Goal: Transaction & Acquisition: Purchase product/service

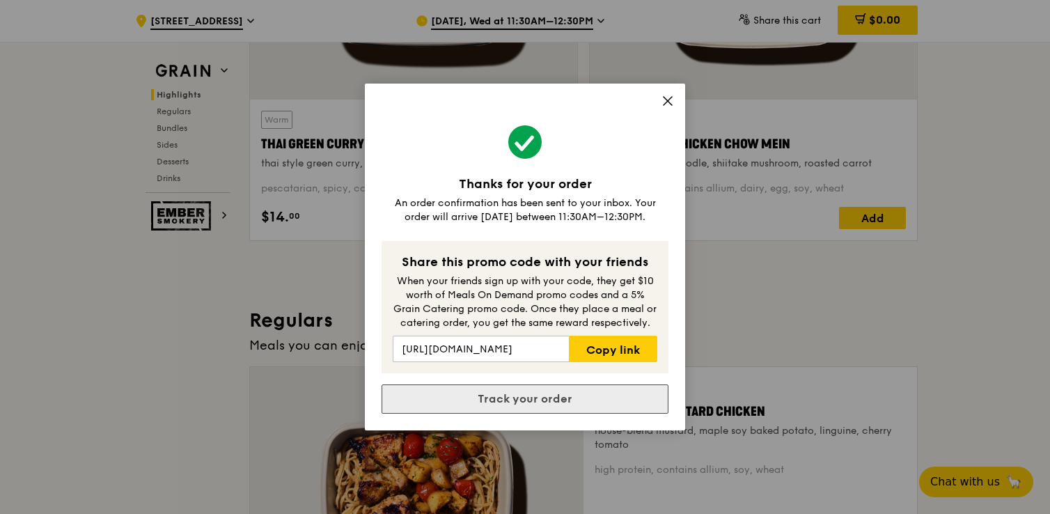
click at [572, 399] on link "Track your order" at bounding box center [525, 398] width 287 height 29
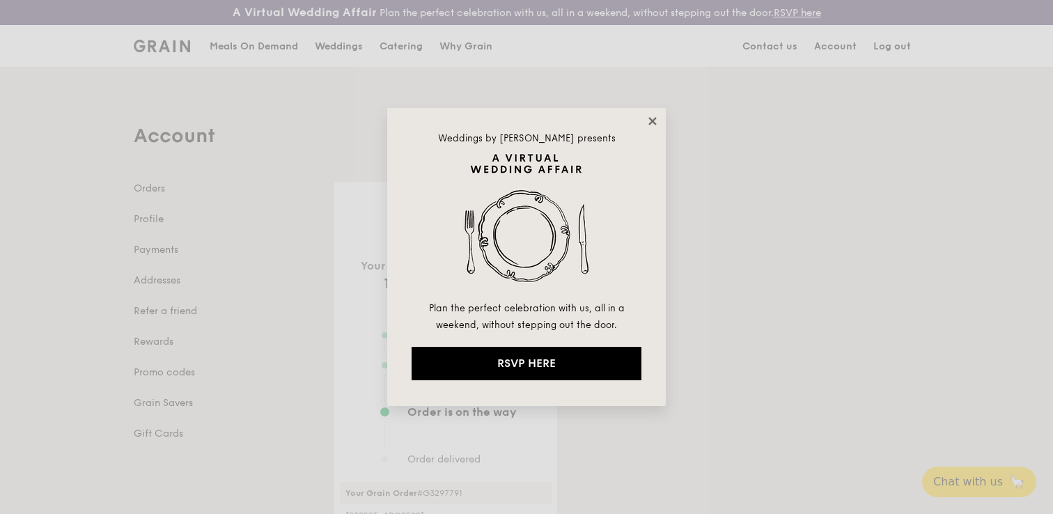
click at [650, 125] on icon at bounding box center [652, 121] width 13 height 13
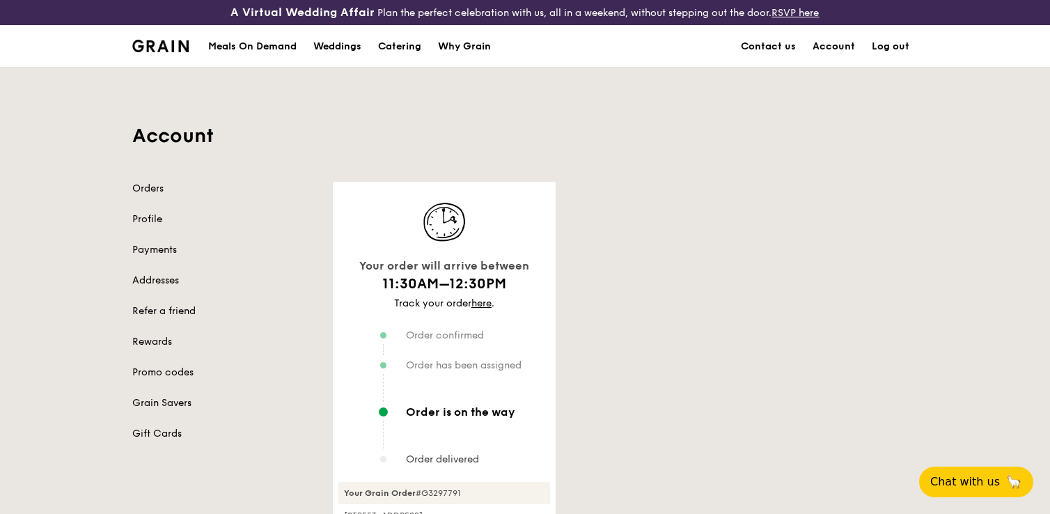
click at [268, 45] on div "Meals On Demand" at bounding box center [252, 47] width 88 height 42
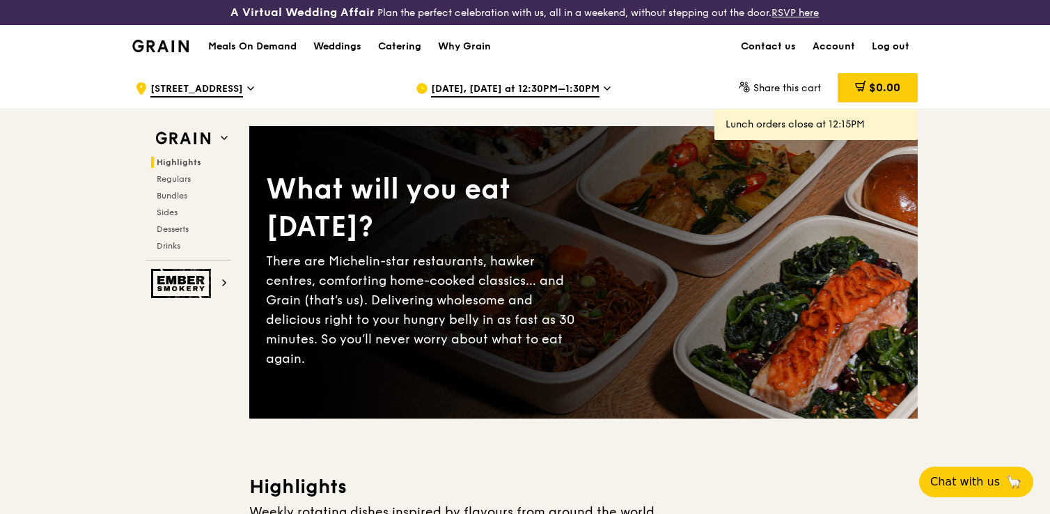
click at [499, 84] on span "[DATE], [DATE] at 12:30PM–1:30PM" at bounding box center [515, 89] width 168 height 15
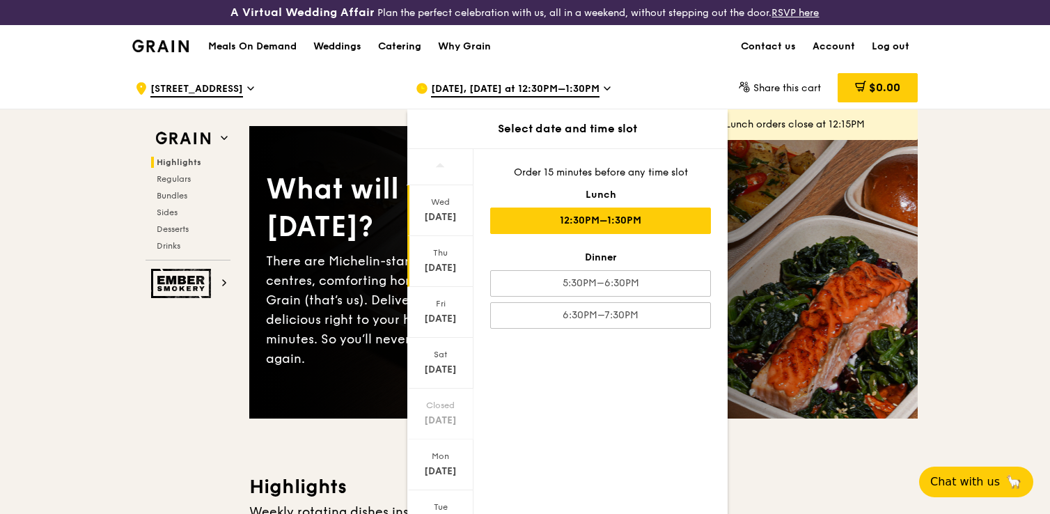
click at [436, 258] on div "[DATE]" at bounding box center [440, 261] width 66 height 51
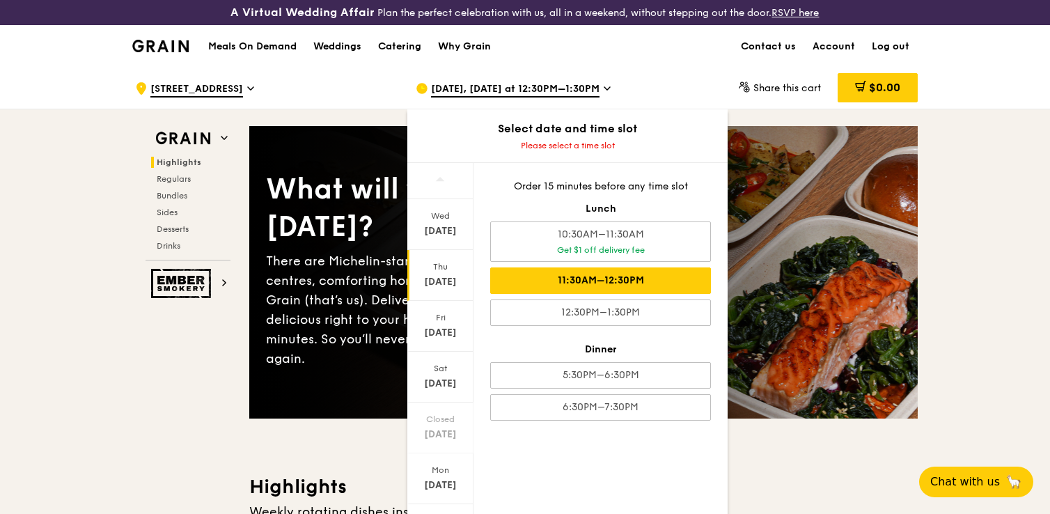
click at [611, 290] on div "11:30AM–12:30PM" at bounding box center [600, 280] width 221 height 26
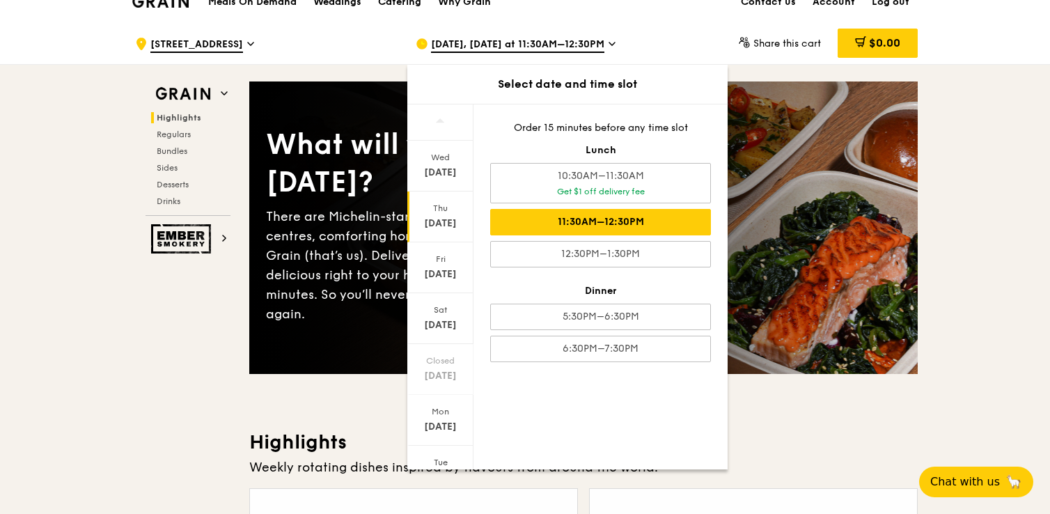
scroll to position [52, 0]
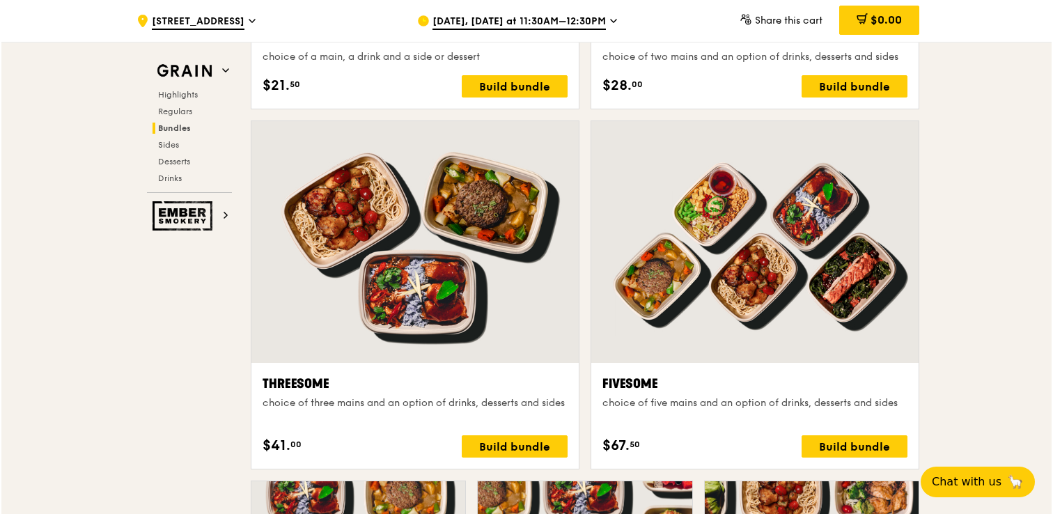
scroll to position [2359, 0]
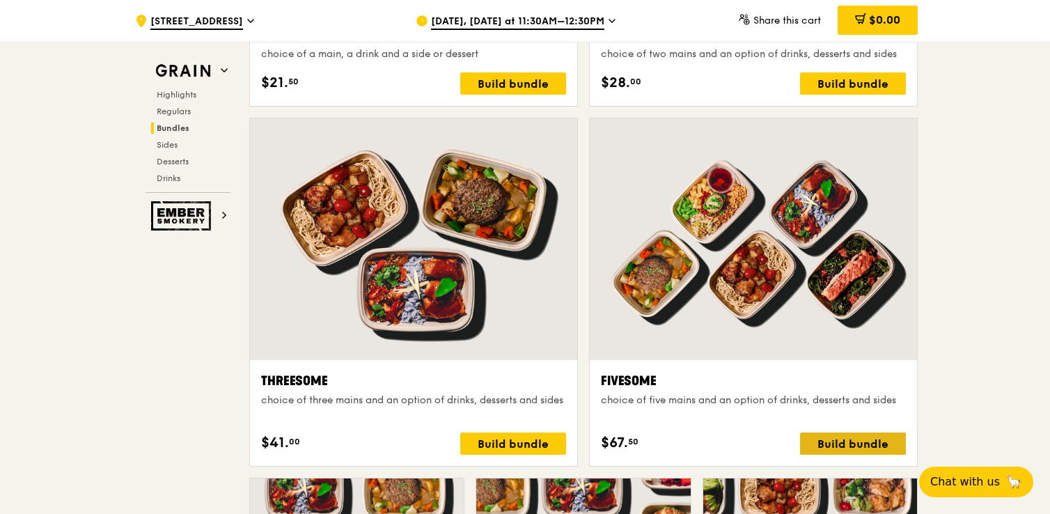
click at [846, 442] on div "Build bundle" at bounding box center [853, 443] width 106 height 22
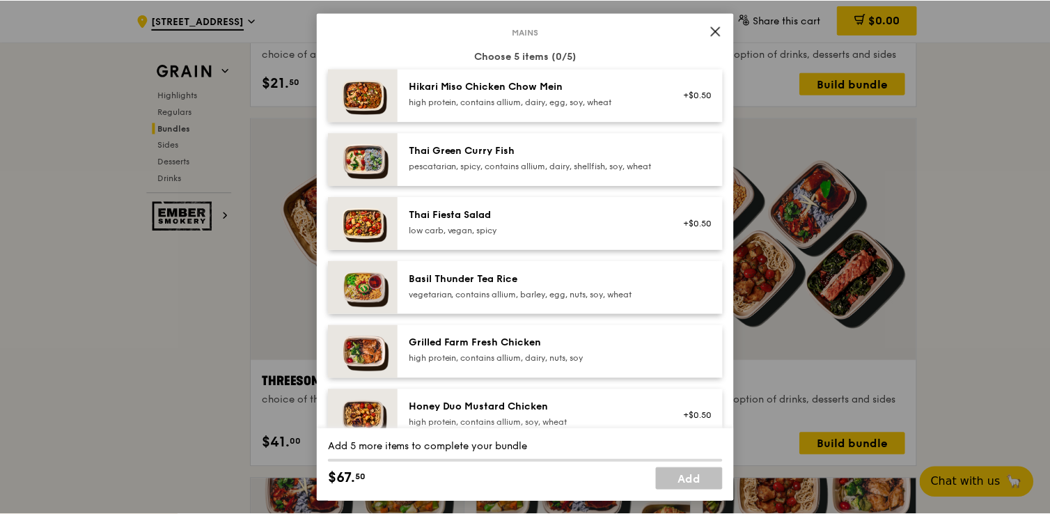
scroll to position [141, 0]
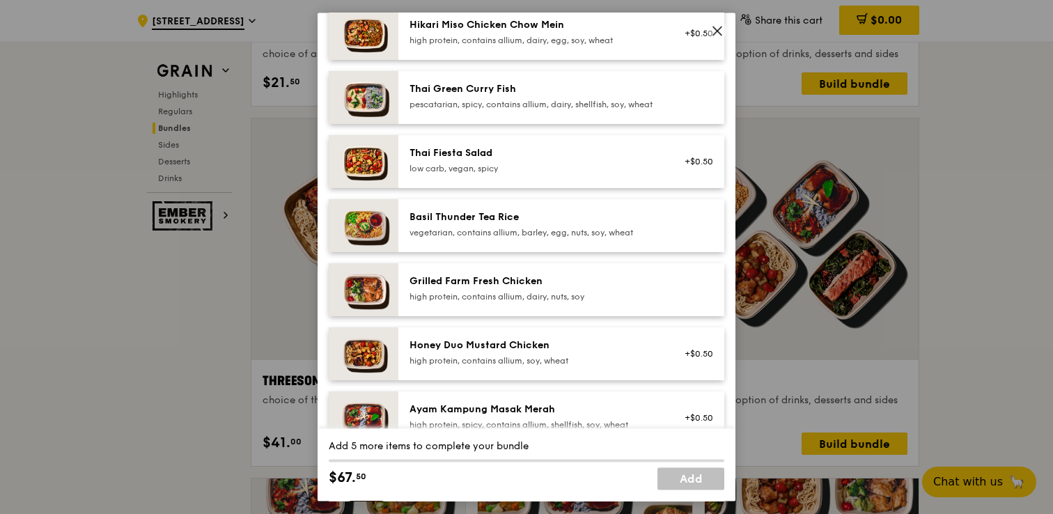
click at [585, 302] on div "high protein, contains allium, dairy, nuts, soy" at bounding box center [534, 296] width 250 height 11
click at [579, 302] on div "high protein, contains allium, dairy, nuts, soy" at bounding box center [534, 296] width 250 height 11
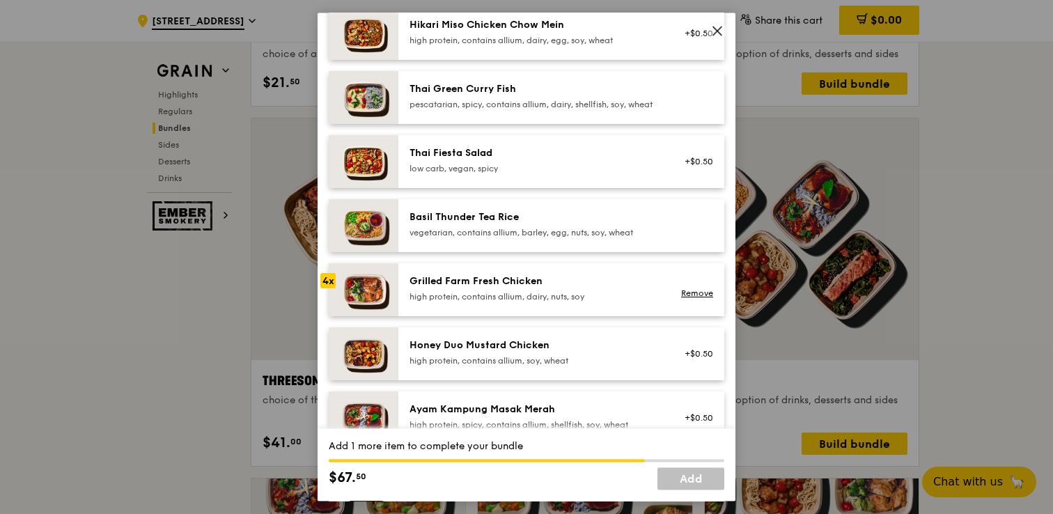
click at [579, 302] on div "high protein, contains allium, dairy, nuts, soy" at bounding box center [534, 296] width 250 height 11
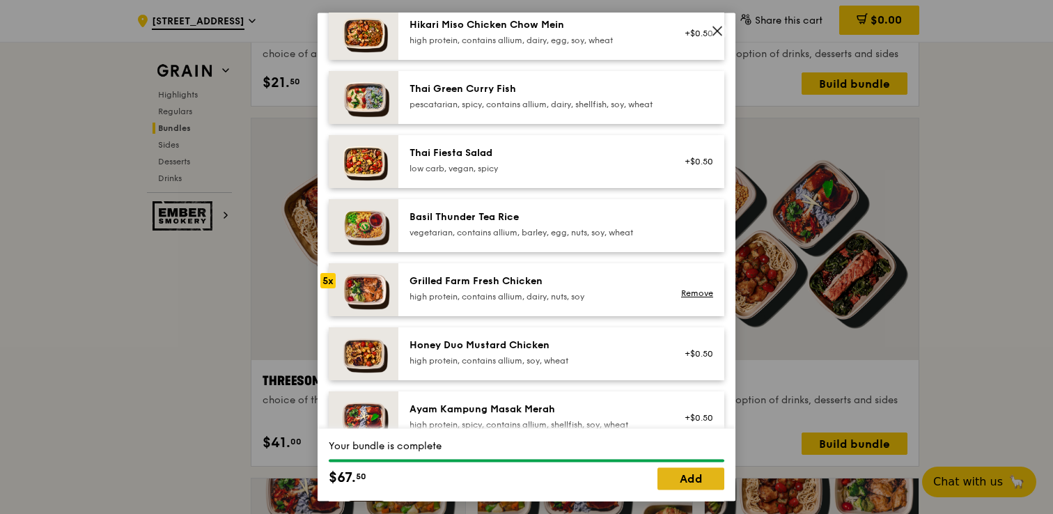
click at [691, 475] on link "Add" at bounding box center [690, 479] width 67 height 22
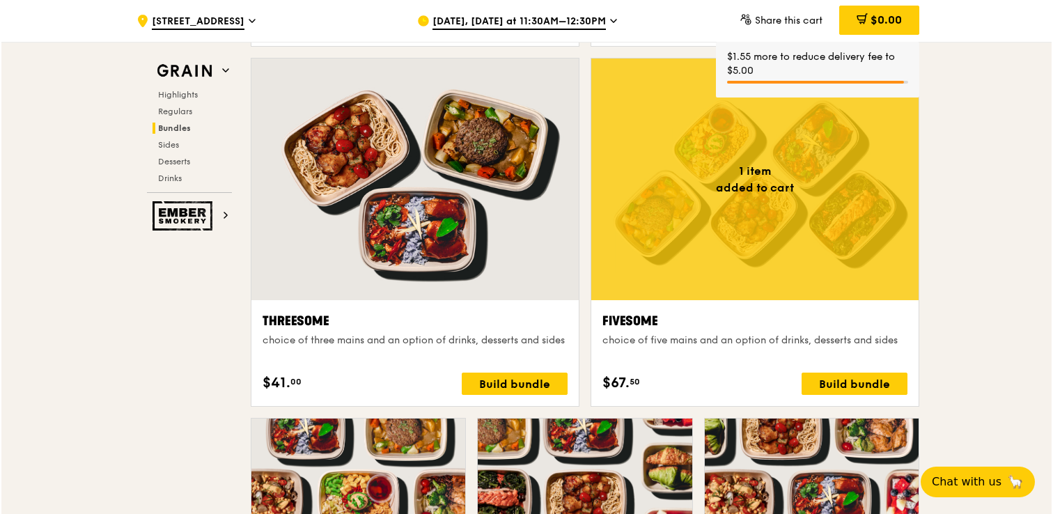
scroll to position [2420, 0]
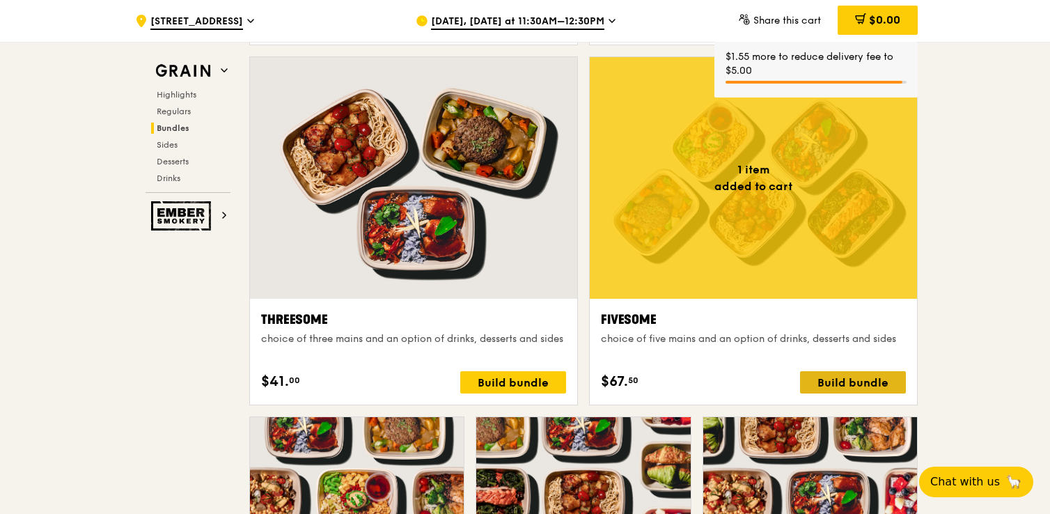
click at [884, 389] on div "Build bundle" at bounding box center [853, 382] width 106 height 22
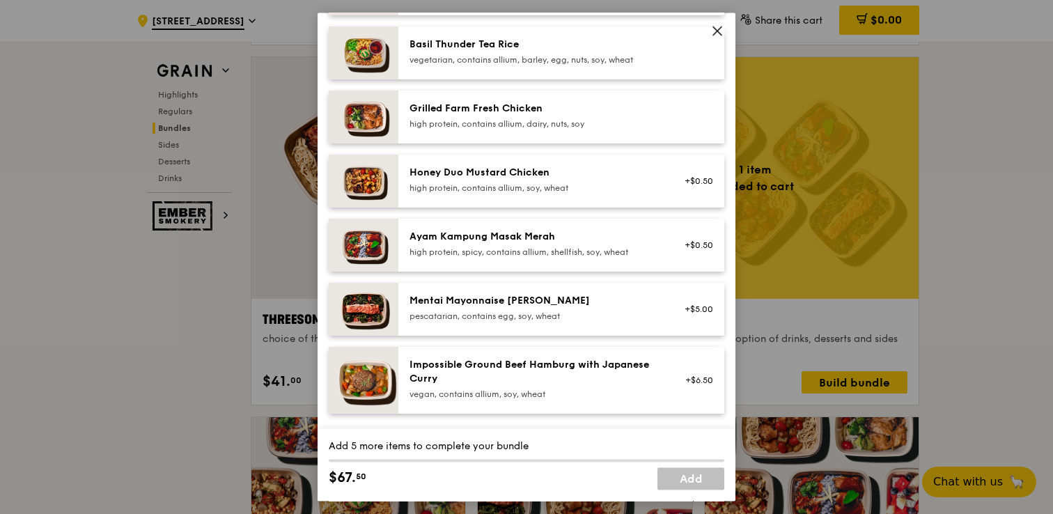
scroll to position [322, 0]
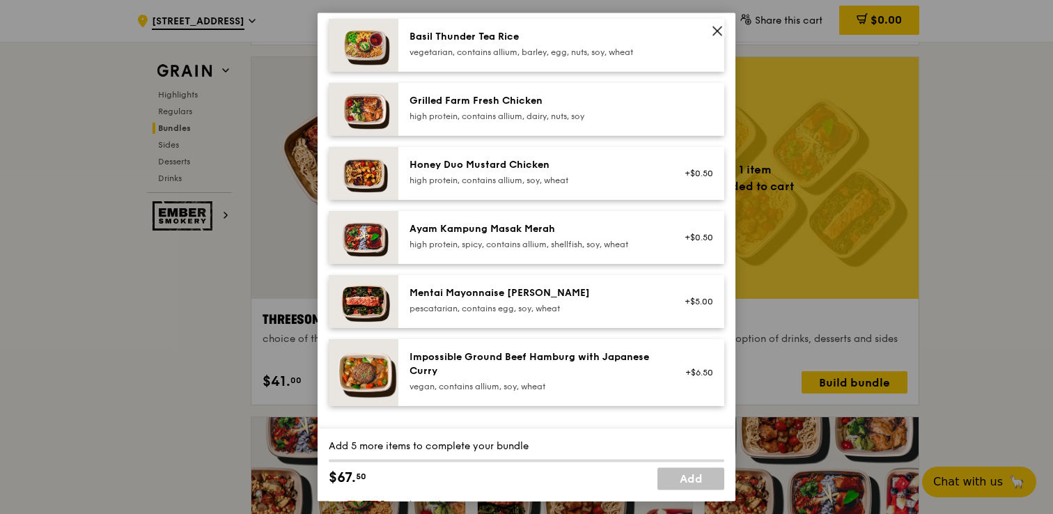
click at [629, 250] on div "high protein, spicy, contains allium, shellfish, soy, wheat" at bounding box center [534, 244] width 250 height 11
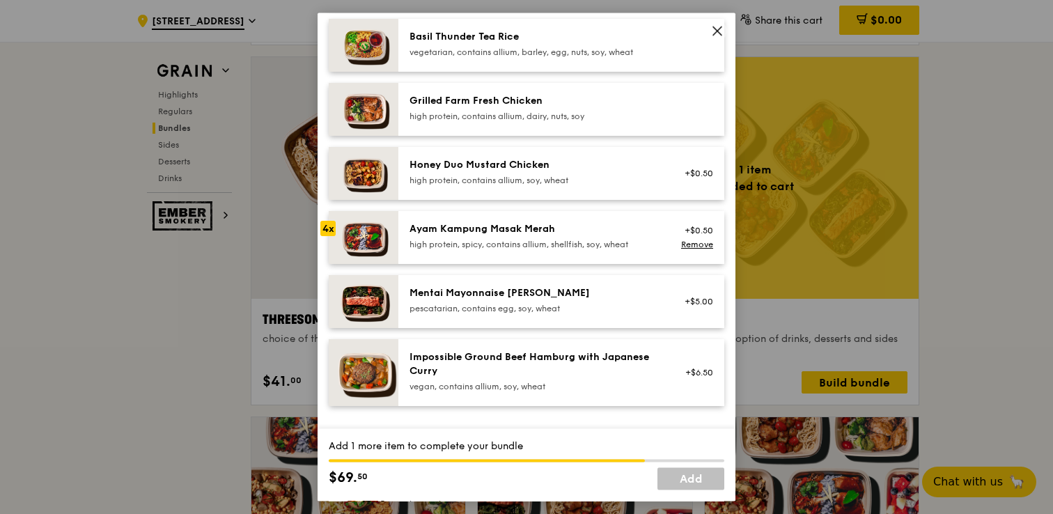
click at [629, 250] on div "high protein, spicy, contains allium, shellfish, soy, wheat" at bounding box center [534, 244] width 250 height 11
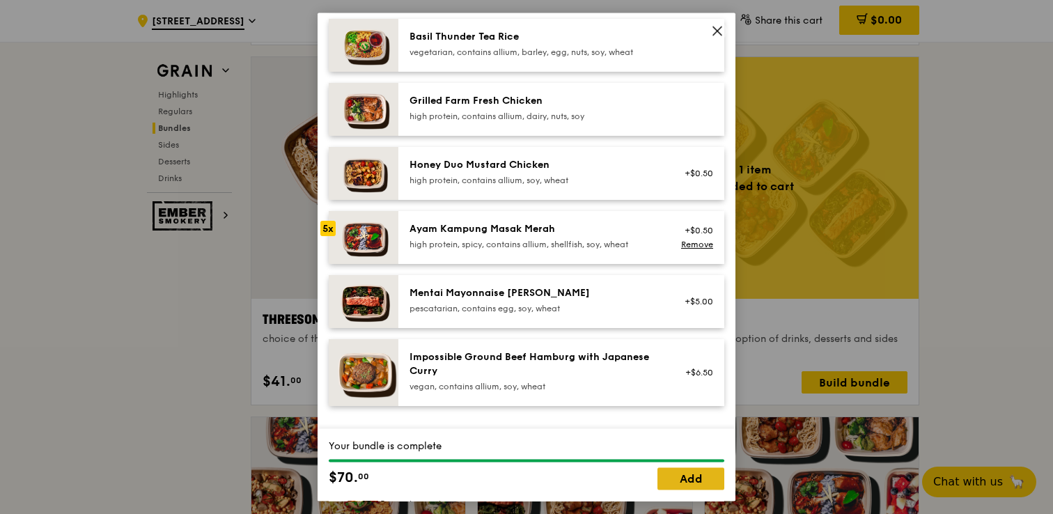
click at [712, 478] on link "Add" at bounding box center [690, 479] width 67 height 22
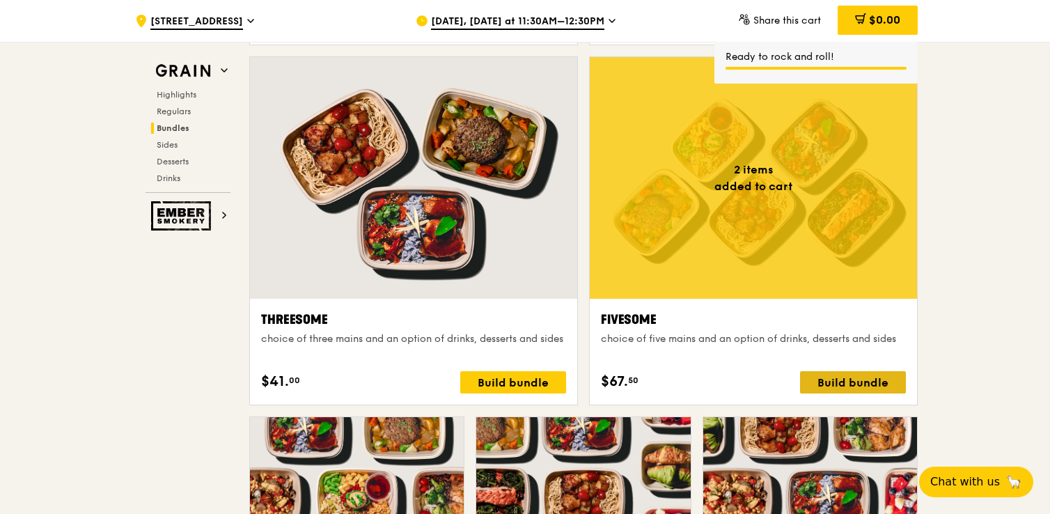
click at [846, 384] on div "Build bundle" at bounding box center [853, 382] width 106 height 22
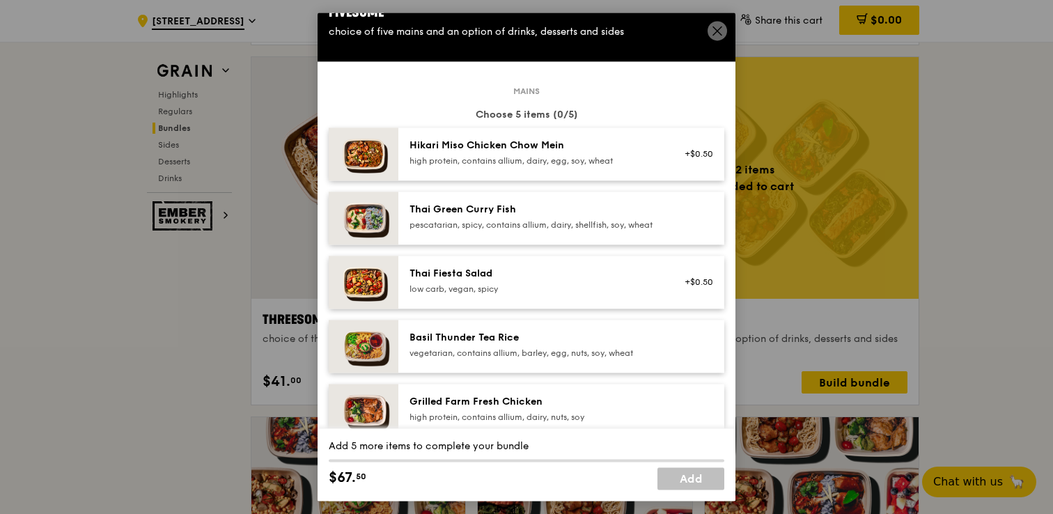
scroll to position [30, 0]
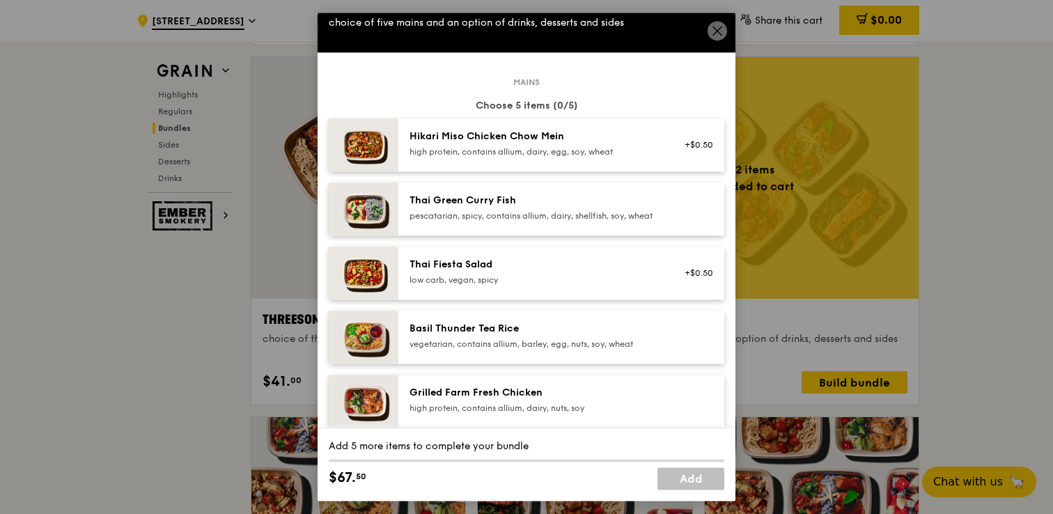
click at [627, 235] on div "Thai Green [PERSON_NAME] Fish pescatarian, spicy, contains allium, dairy, shell…" at bounding box center [561, 208] width 326 height 53
click at [619, 224] on div "Thai Green [PERSON_NAME] Fish pescatarian, spicy, contains allium, dairy, shell…" at bounding box center [534, 209] width 267 height 31
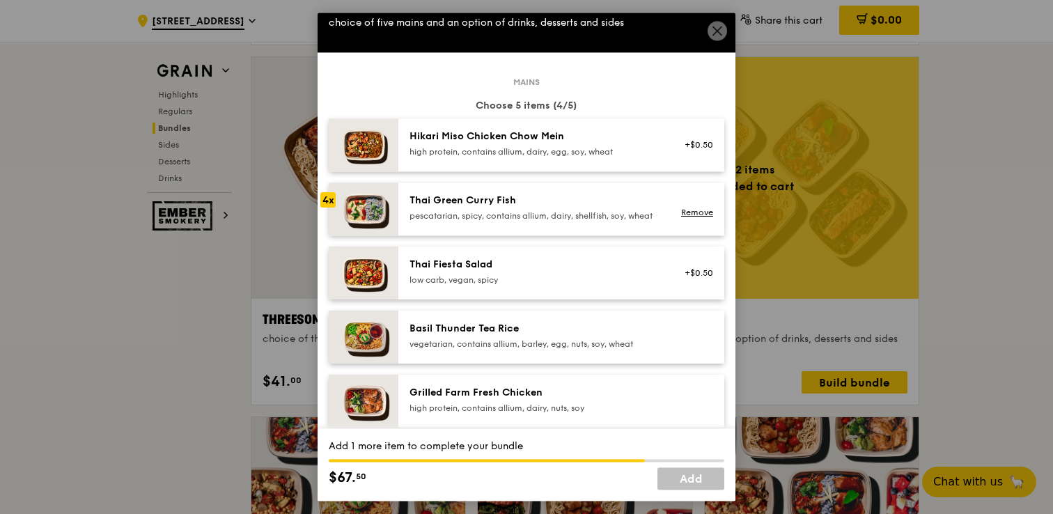
click at [619, 224] on div "Thai Green [PERSON_NAME] Fish pescatarian, spicy, contains allium, dairy, shell…" at bounding box center [534, 209] width 267 height 31
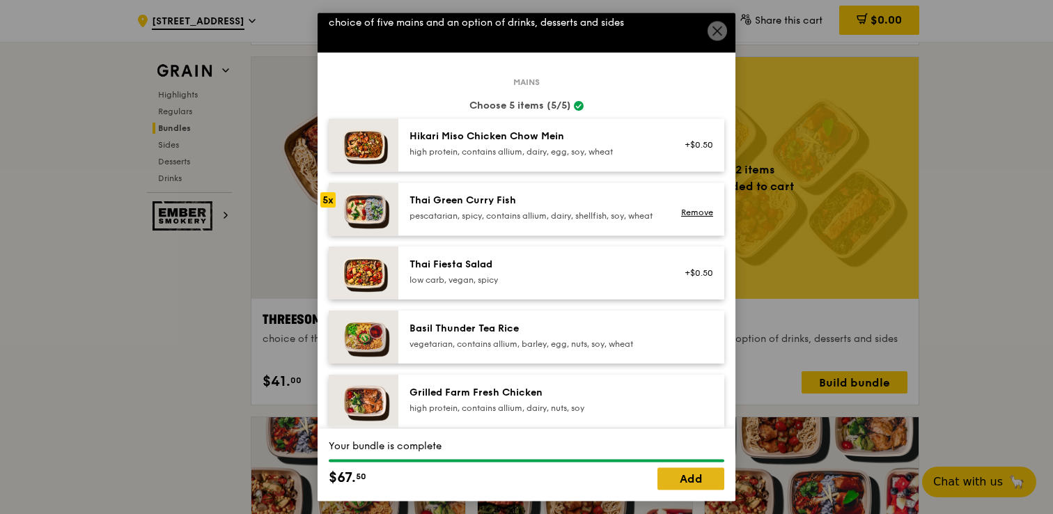
click at [683, 478] on link "Add" at bounding box center [690, 479] width 67 height 22
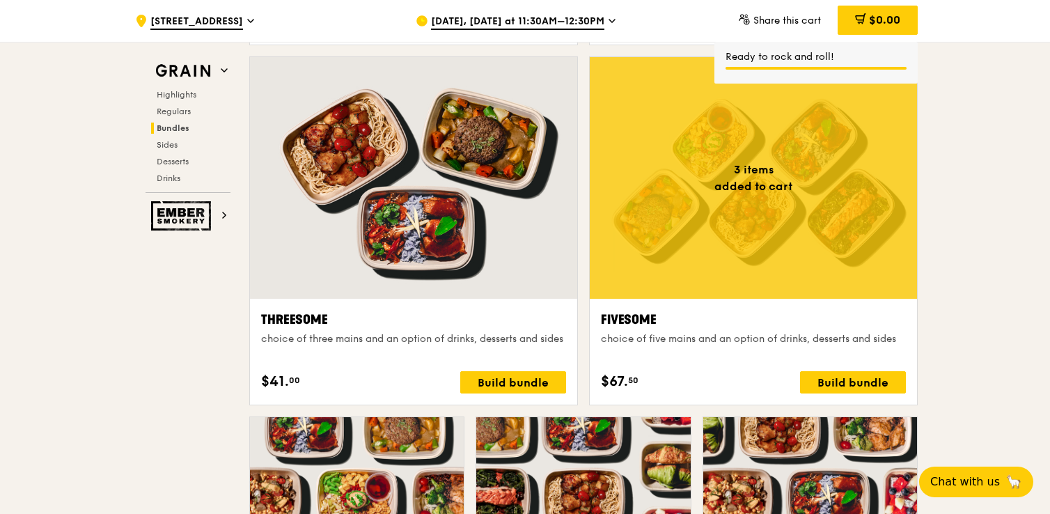
click at [828, 395] on div "Fivesome choice of five mains and an option of drinks, desserts and sides $67. …" at bounding box center [753, 352] width 327 height 106
click at [838, 381] on div "Build bundle" at bounding box center [853, 382] width 106 height 22
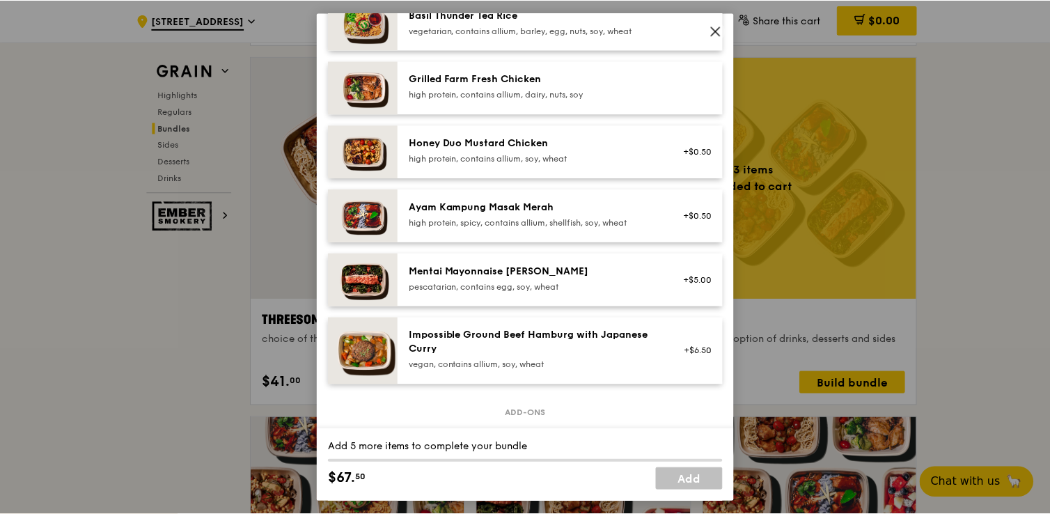
scroll to position [352, 0]
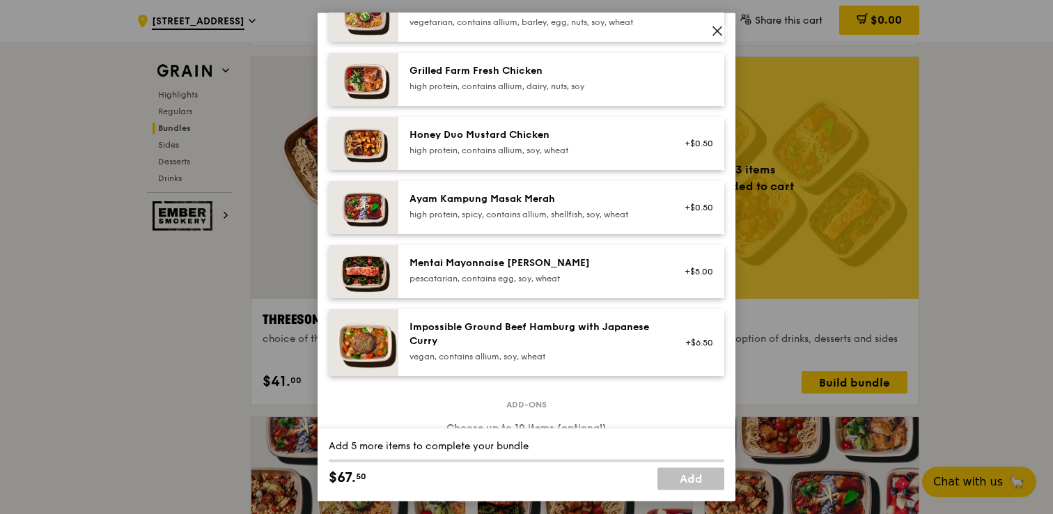
click at [716, 36] on icon at bounding box center [717, 30] width 13 height 13
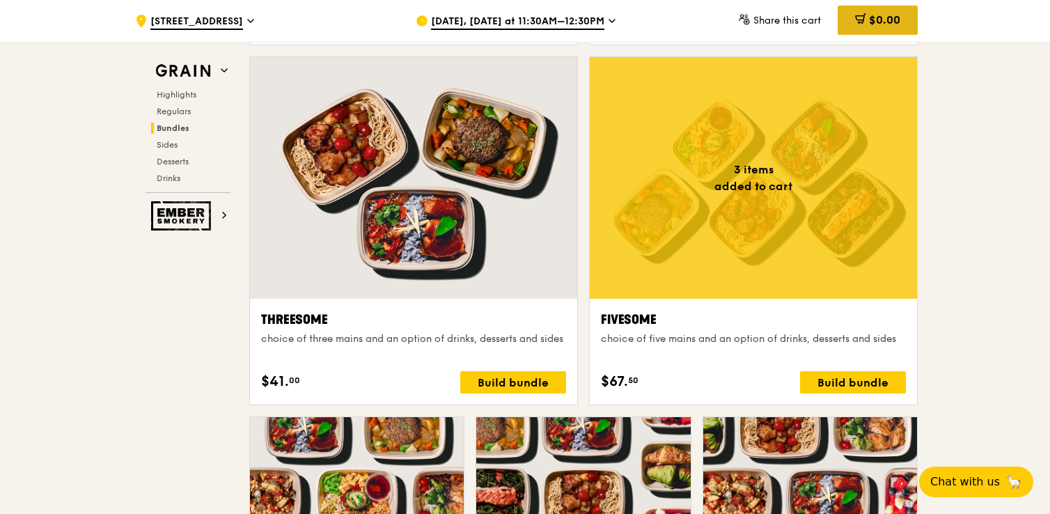
click at [848, 19] on div "$0.00" at bounding box center [878, 20] width 80 height 29
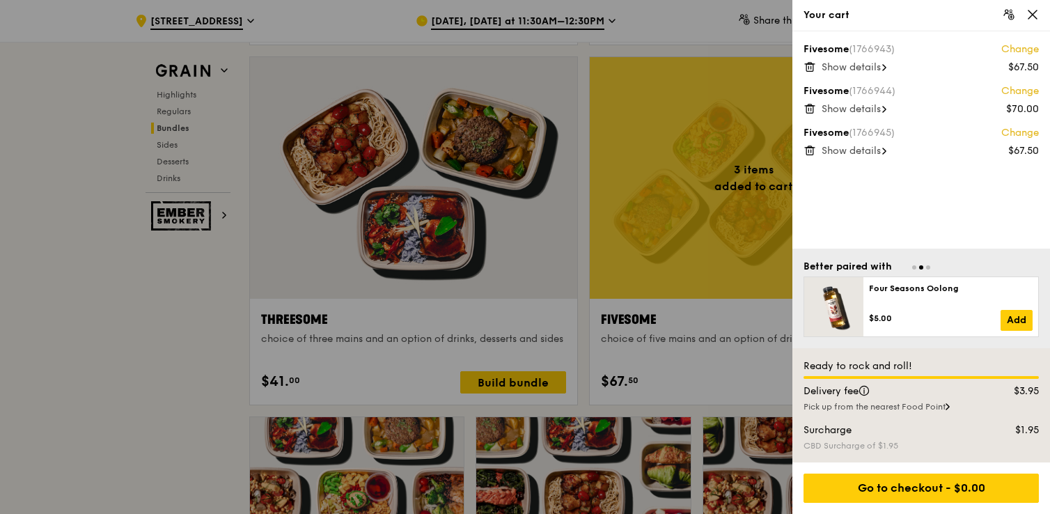
click at [698, 379] on div at bounding box center [525, 257] width 1050 height 514
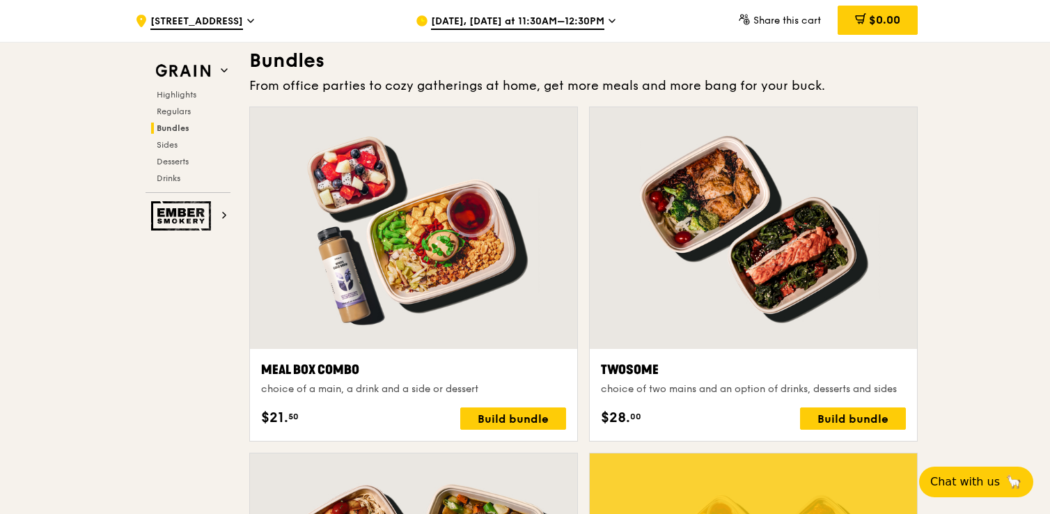
scroll to position [2034, 0]
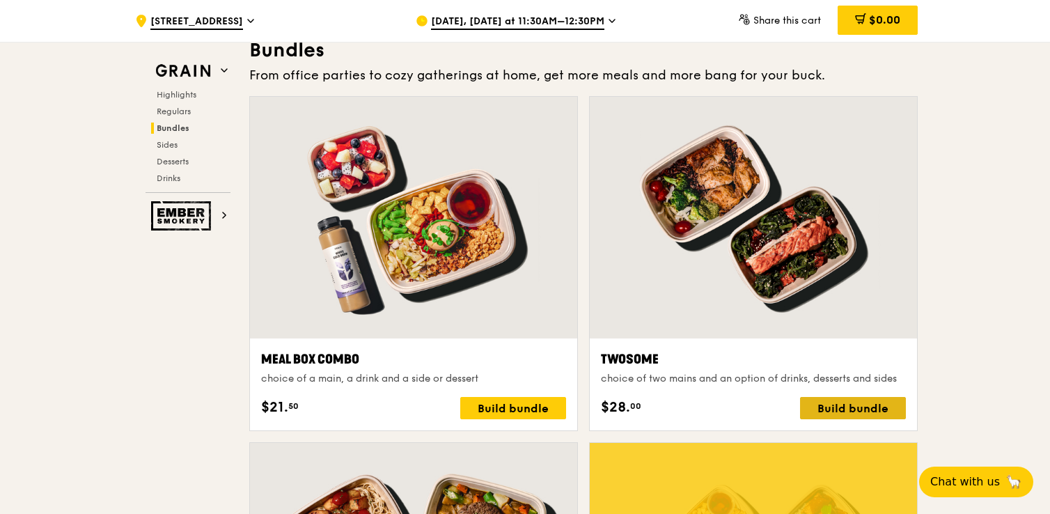
click at [833, 404] on div "Build bundle" at bounding box center [853, 408] width 106 height 22
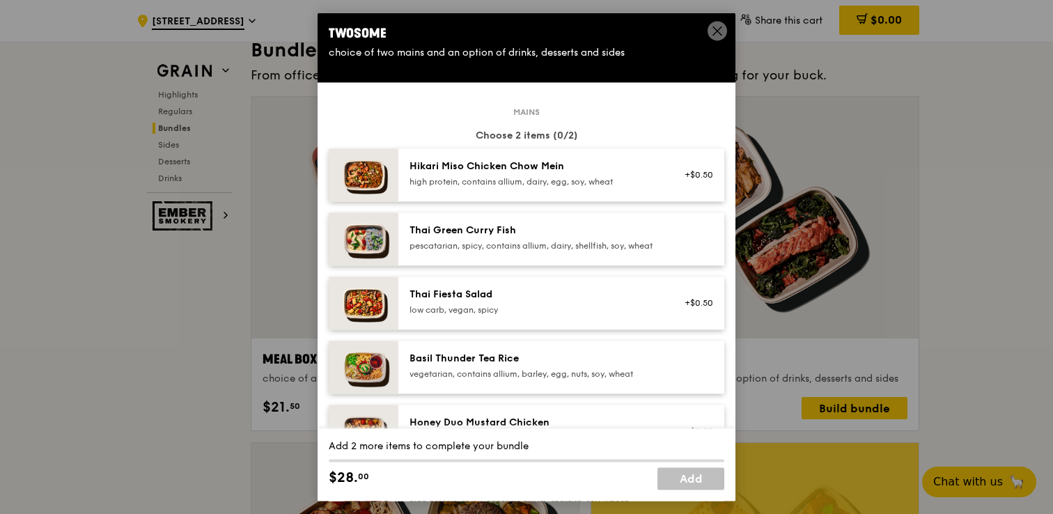
click at [718, 36] on icon at bounding box center [717, 30] width 13 height 13
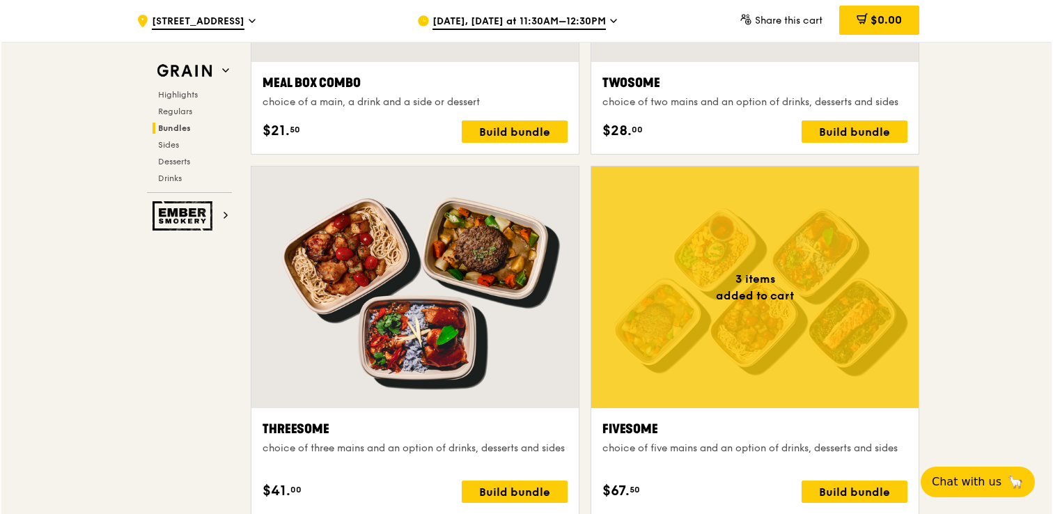
scroll to position [2329, 0]
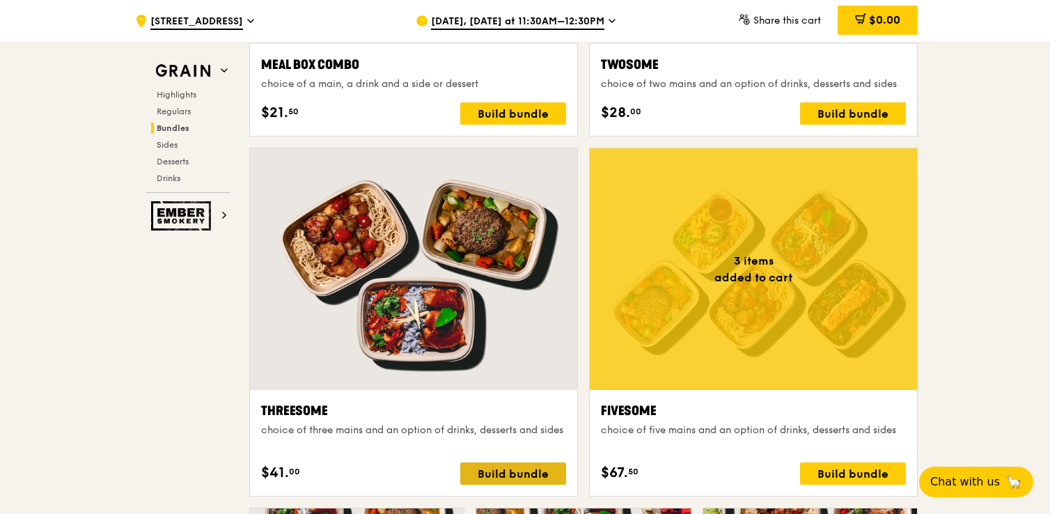
click at [495, 473] on div "Build bundle" at bounding box center [513, 473] width 106 height 22
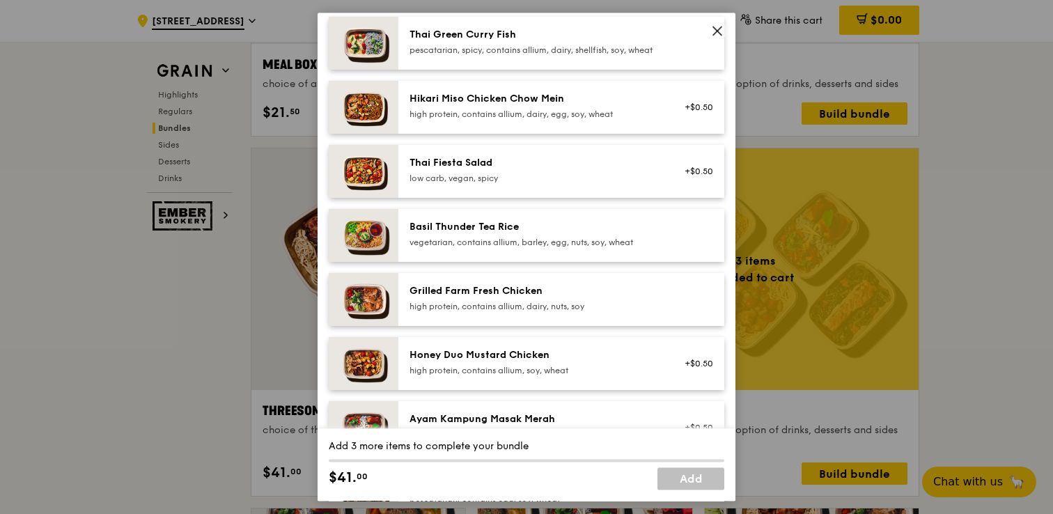
scroll to position [133, 0]
click at [556, 297] on div "Grilled Farm Fresh Chicken" at bounding box center [534, 290] width 250 height 14
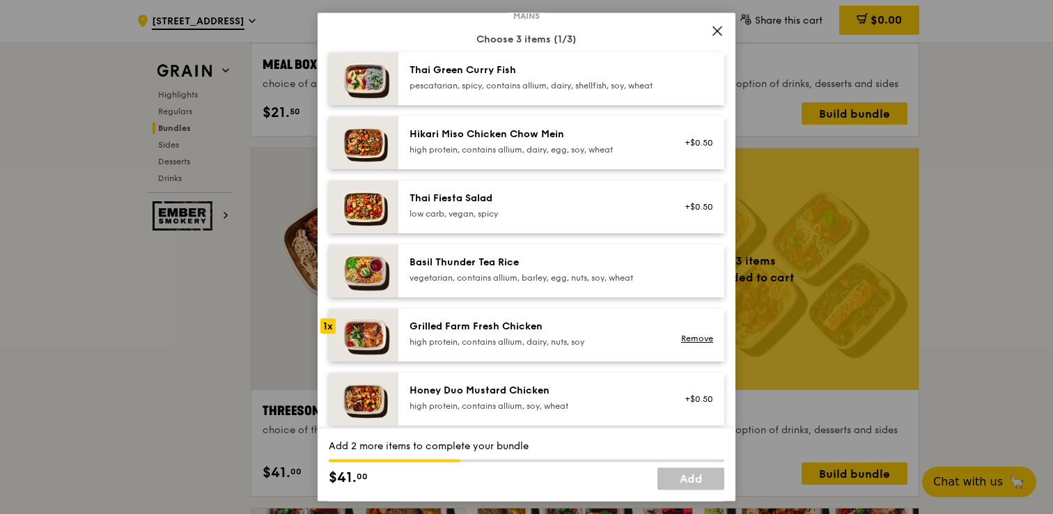
scroll to position [95, 0]
click at [670, 74] on div at bounding box center [695, 79] width 54 height 31
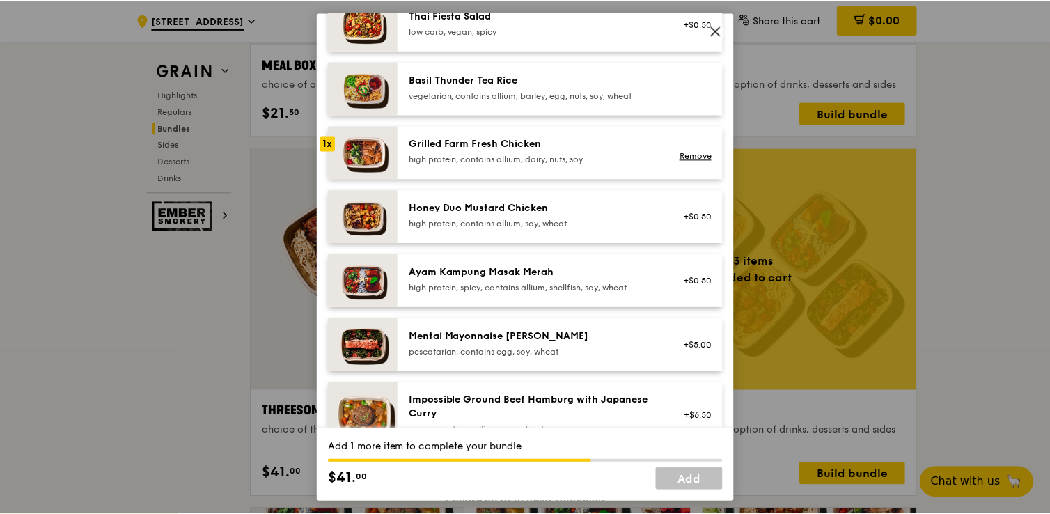
scroll to position [280, 0]
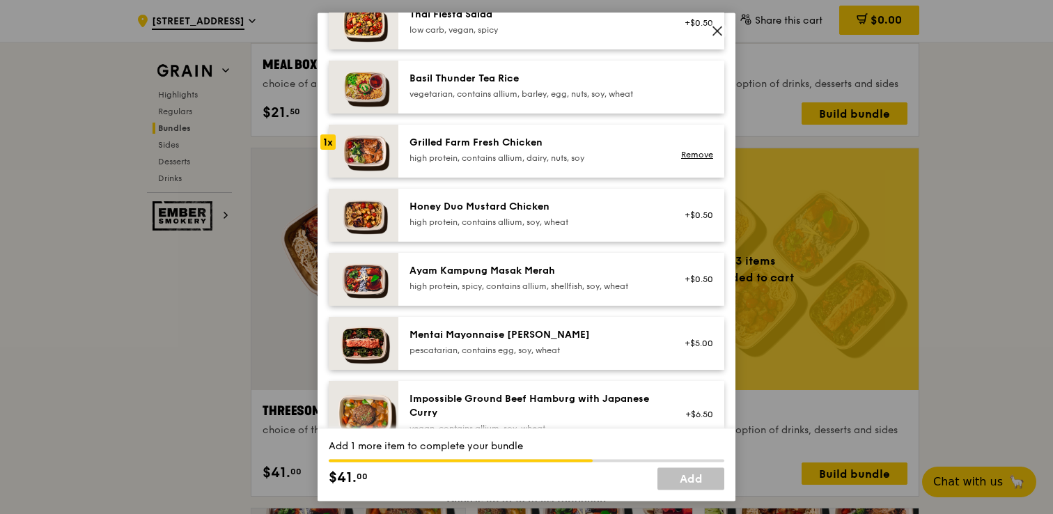
click at [627, 292] on div "high protein, spicy, contains allium, shellfish, soy, wheat" at bounding box center [534, 286] width 250 height 11
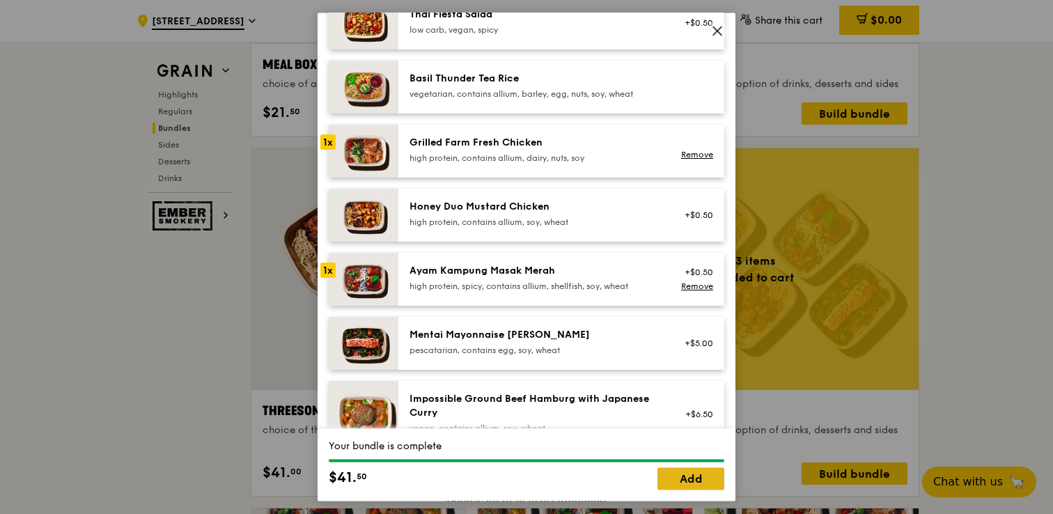
click at [676, 484] on link "Add" at bounding box center [690, 479] width 67 height 22
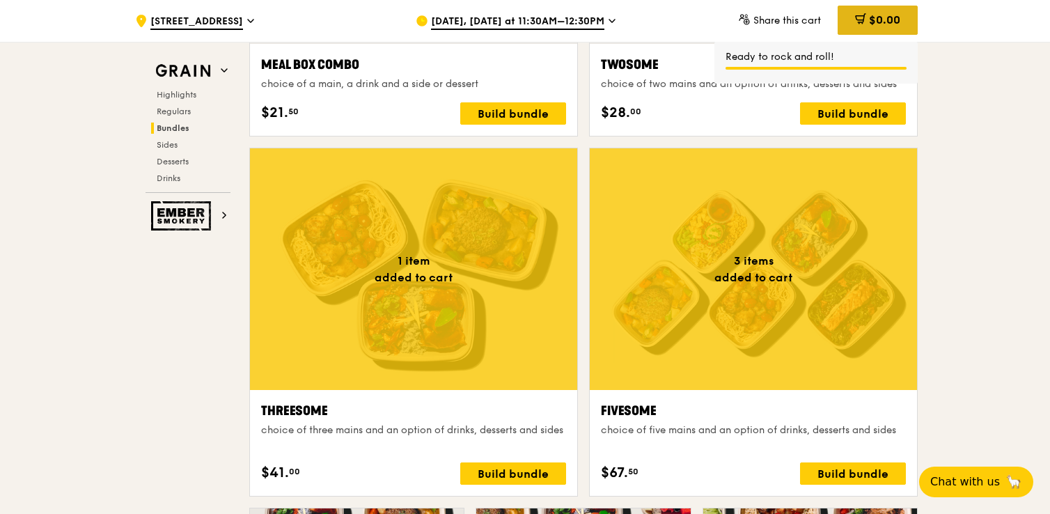
click at [902, 21] on div "$0.00" at bounding box center [878, 20] width 80 height 29
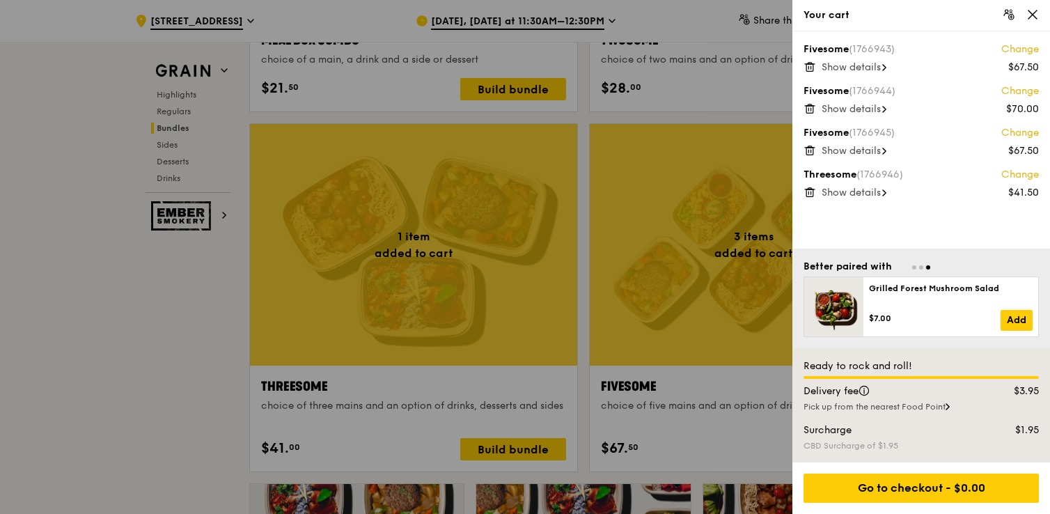
scroll to position [2353, 0]
click at [1037, 12] on icon at bounding box center [1032, 14] width 13 height 13
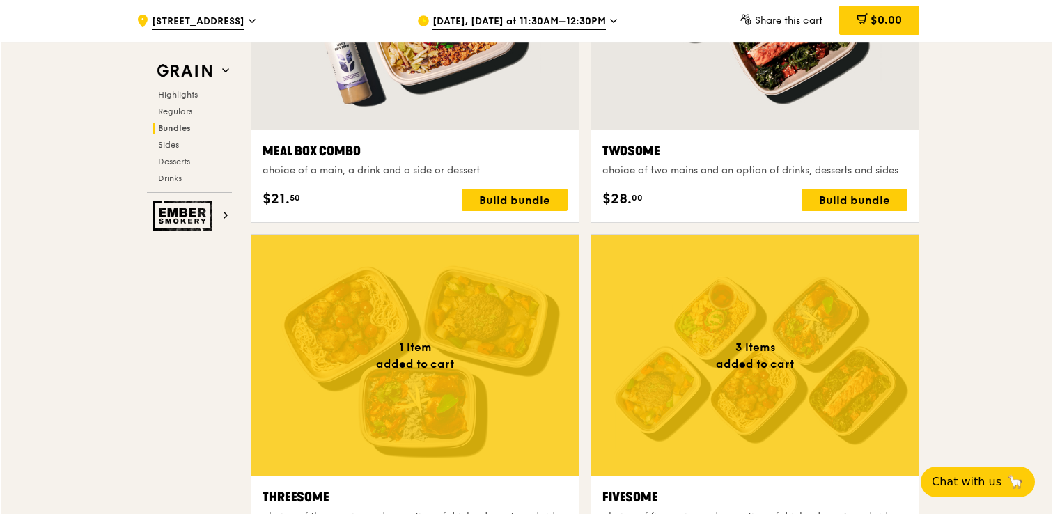
scroll to position [2238, 0]
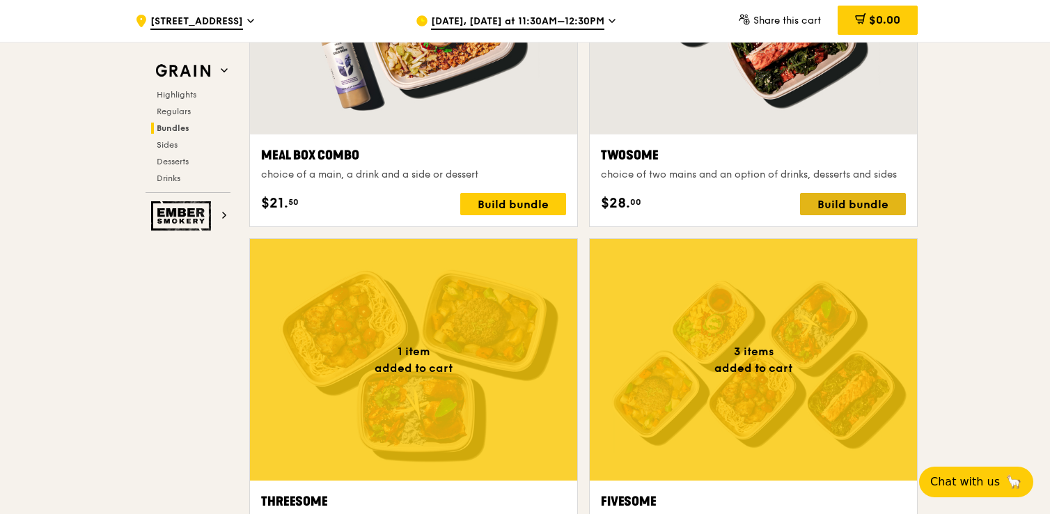
click at [877, 202] on div "Build bundle" at bounding box center [853, 204] width 106 height 22
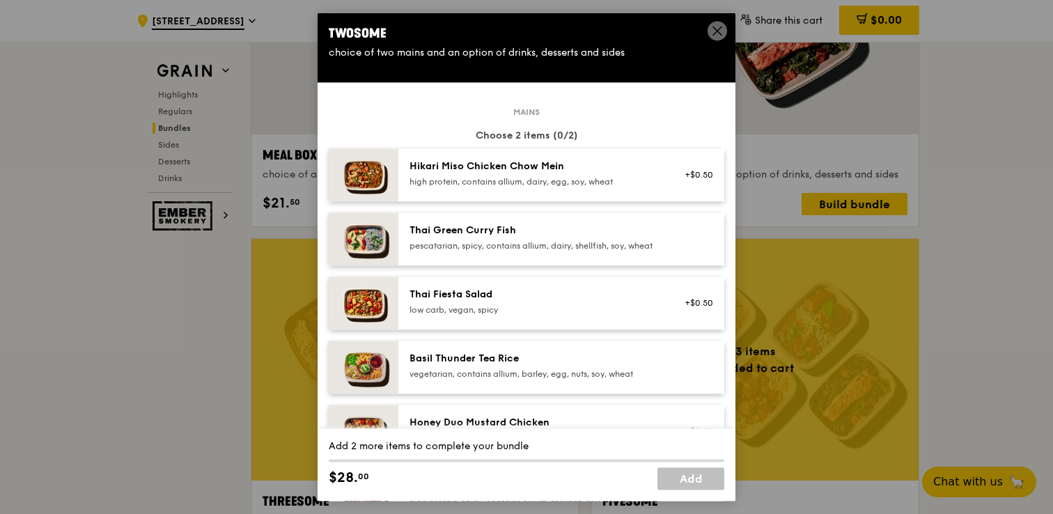
click at [593, 251] on div "pescatarian, spicy, contains allium, dairy, shellfish, soy, wheat" at bounding box center [534, 245] width 250 height 11
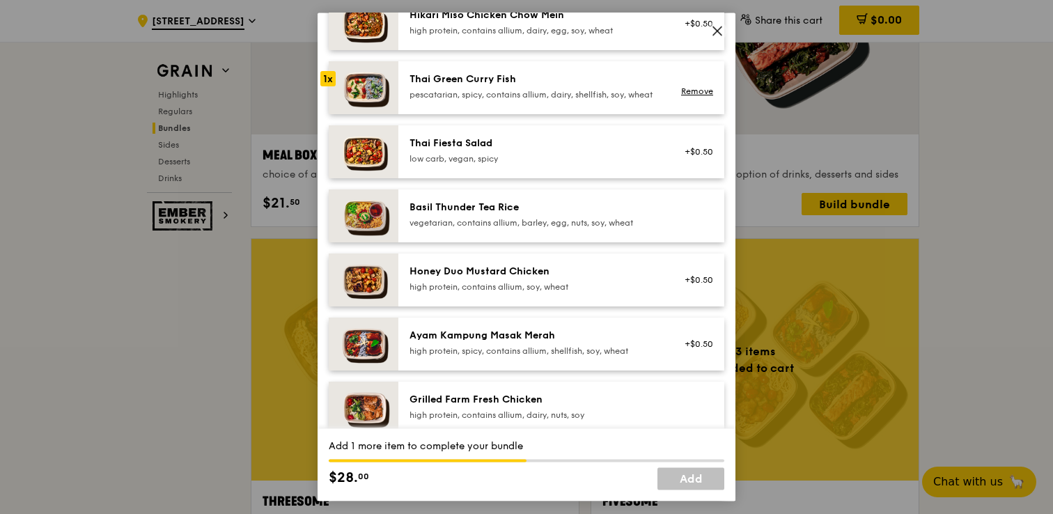
scroll to position [152, 0]
click at [654, 99] on div "pescatarian, spicy, contains allium, dairy, shellfish, soy, wheat" at bounding box center [534, 93] width 250 height 11
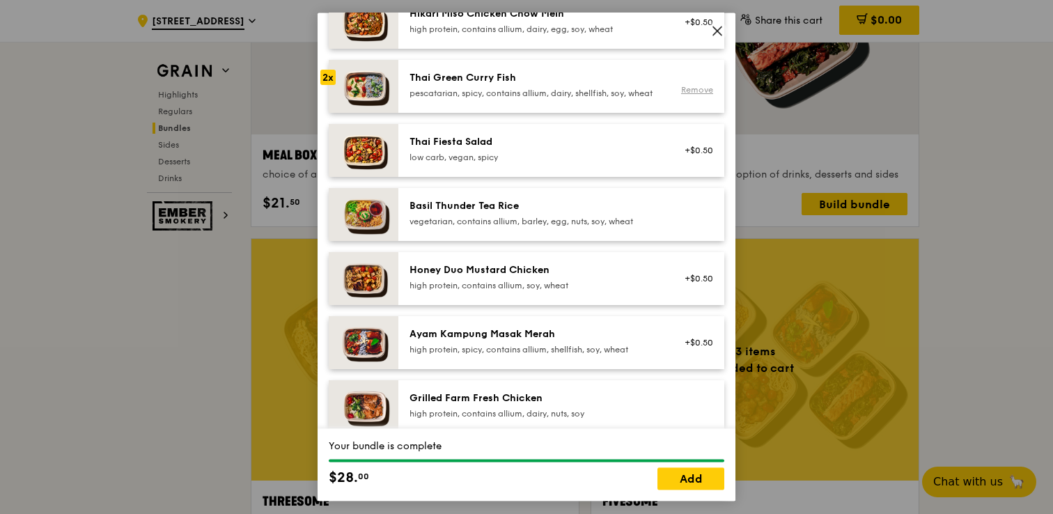
click at [687, 95] on link "Remove" at bounding box center [697, 90] width 32 height 10
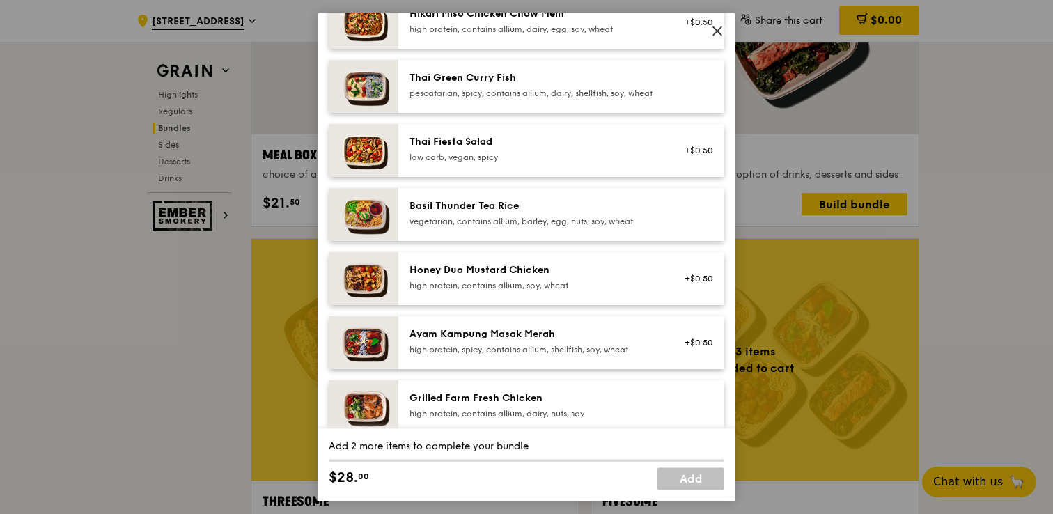
scroll to position [171, 0]
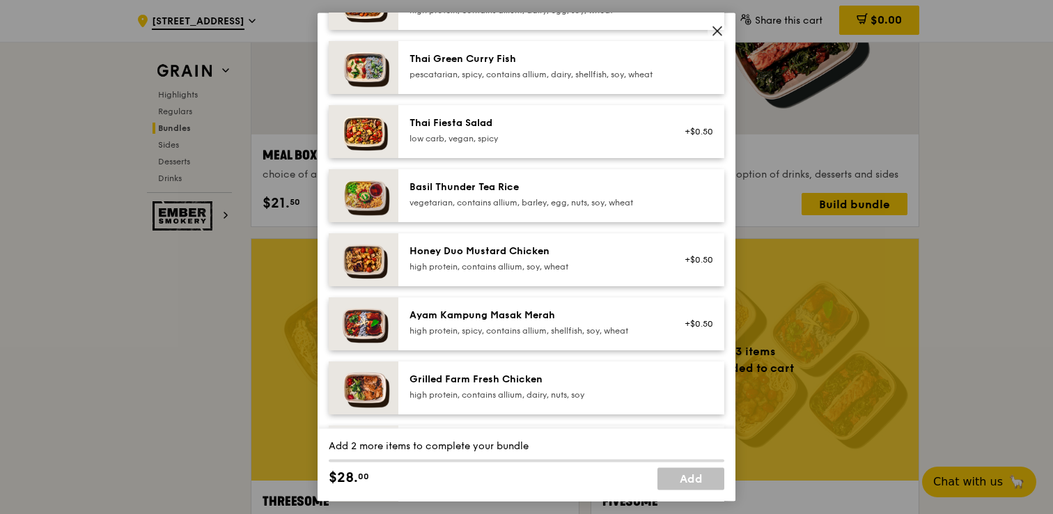
click at [650, 322] on div "Ayam Kampung Masak Merah" at bounding box center [534, 315] width 250 height 14
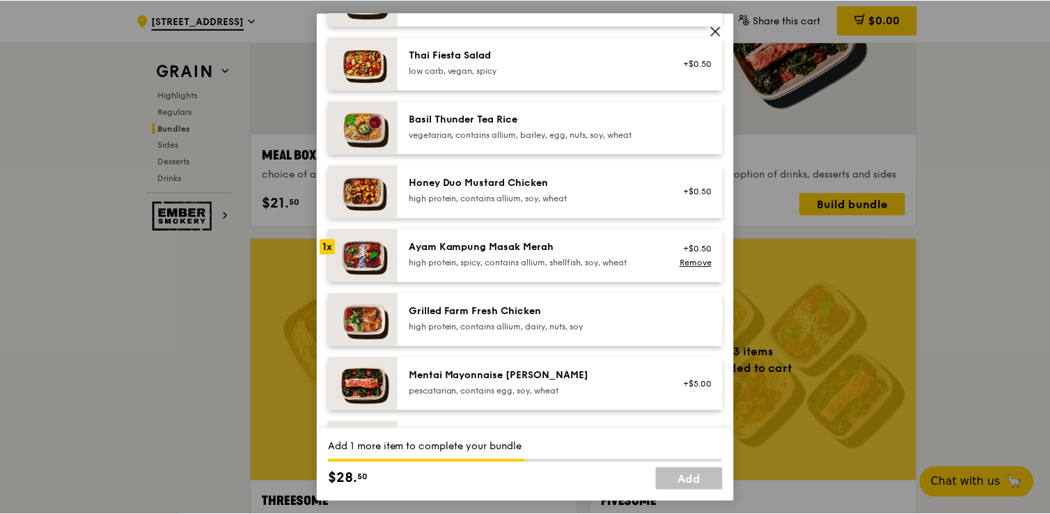
scroll to position [242, 0]
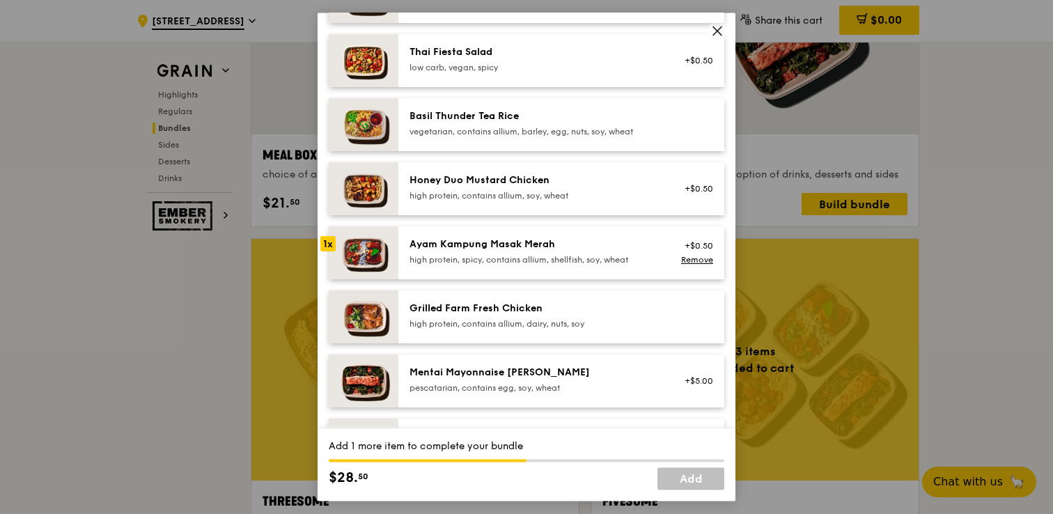
click at [650, 329] on div "high protein, contains allium, dairy, nuts, soy" at bounding box center [534, 323] width 250 height 11
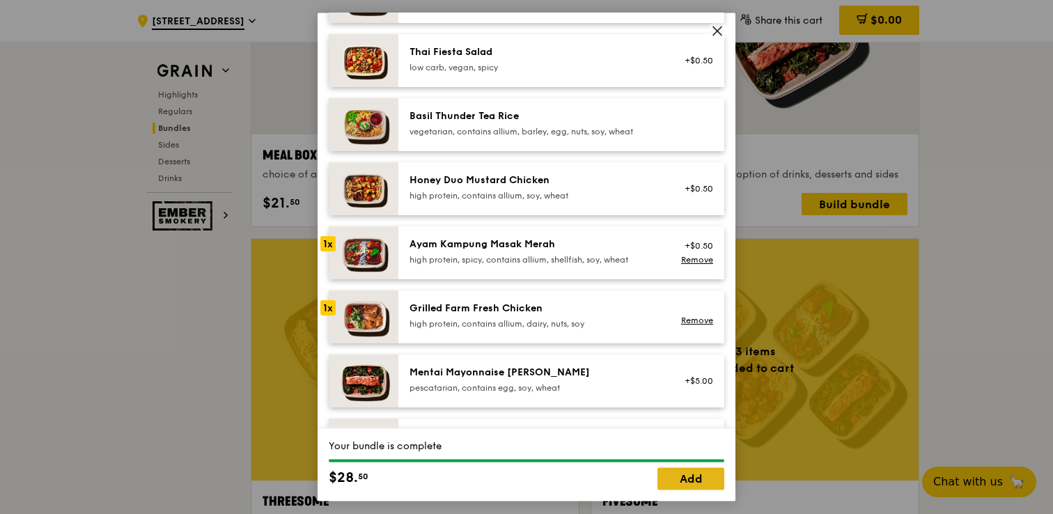
click at [689, 476] on link "Add" at bounding box center [690, 479] width 67 height 22
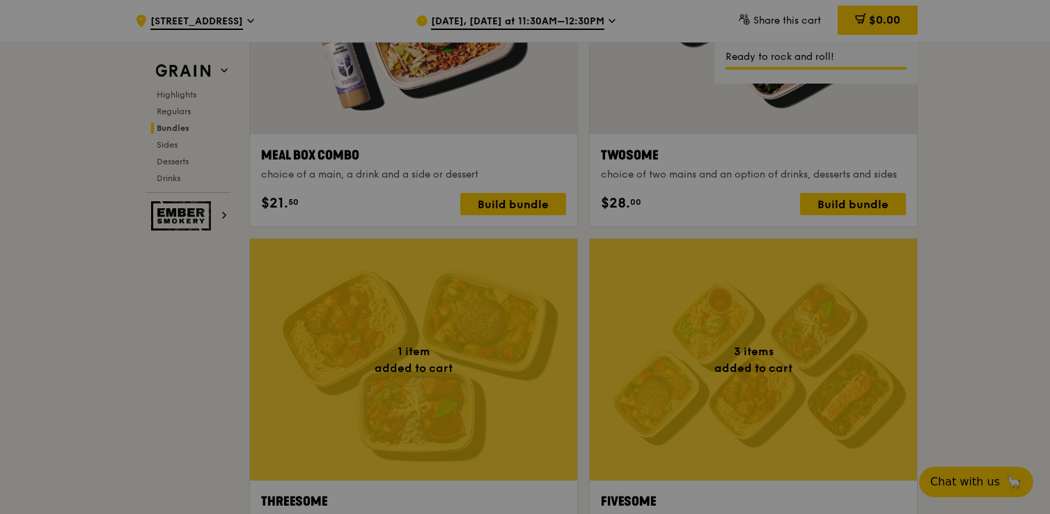
click at [871, 21] on div at bounding box center [525, 257] width 1050 height 514
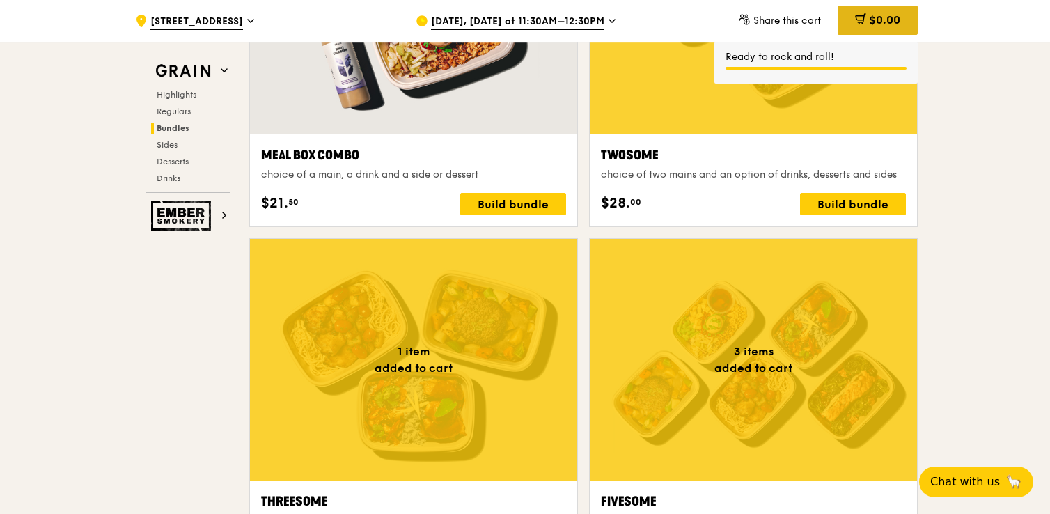
click at [874, 29] on div "$0.00" at bounding box center [878, 20] width 80 height 29
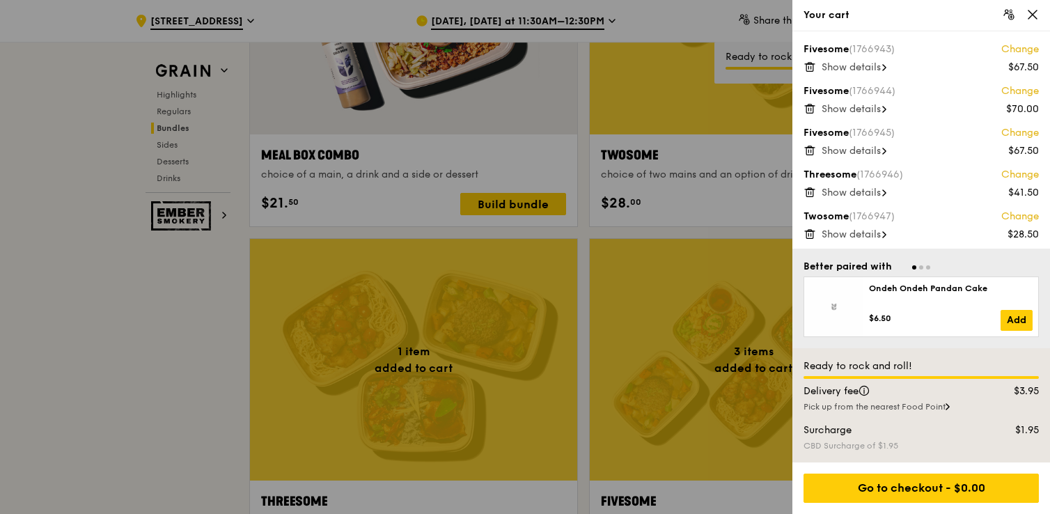
scroll to position [2238, 0]
click at [807, 191] on icon at bounding box center [809, 192] width 13 height 13
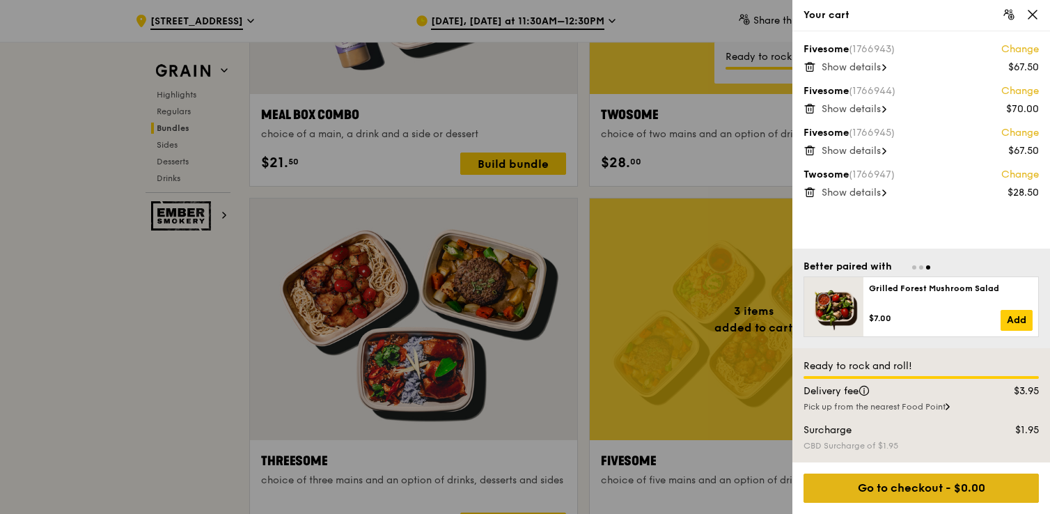
scroll to position [2278, 0]
click at [884, 492] on div "Go to checkout - $0.00" at bounding box center [920, 487] width 235 height 29
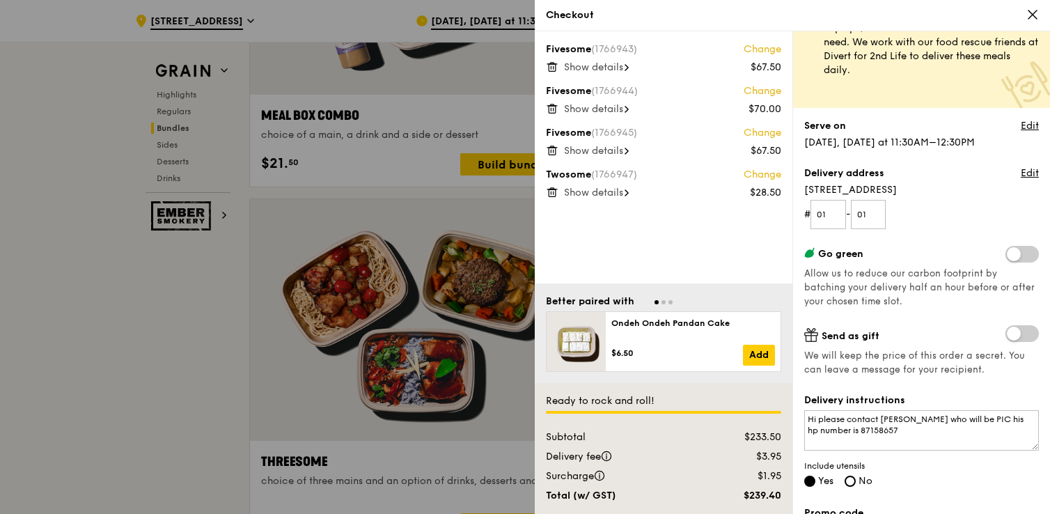
scroll to position [48, 0]
